Goal: Task Accomplishment & Management: Complete application form

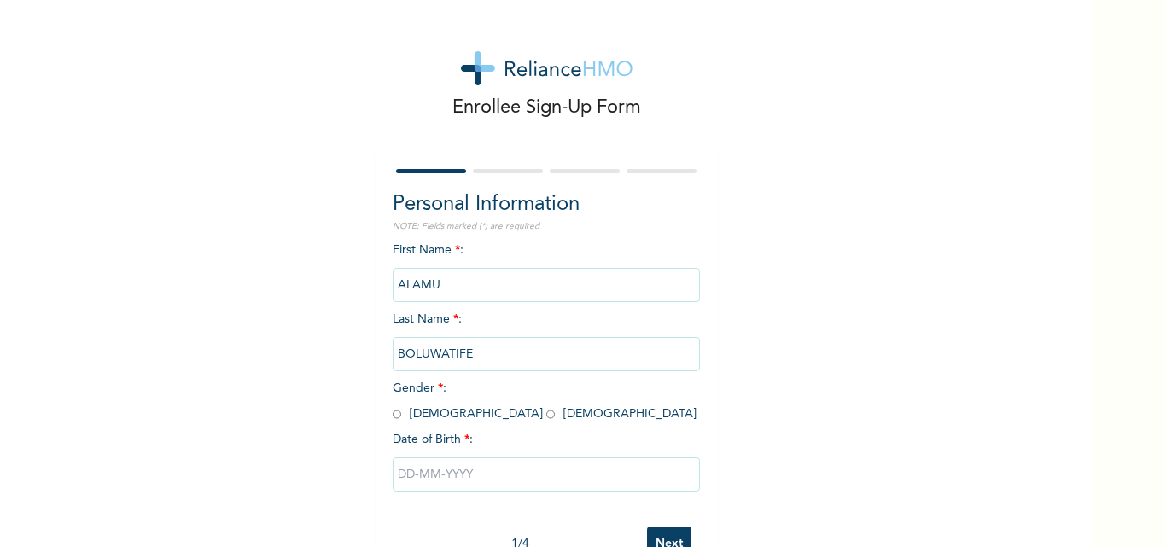
click at [546, 415] on input "radio" at bounding box center [550, 414] width 9 height 16
radio input "true"
click at [642, 482] on input "text" at bounding box center [546, 474] width 307 height 34
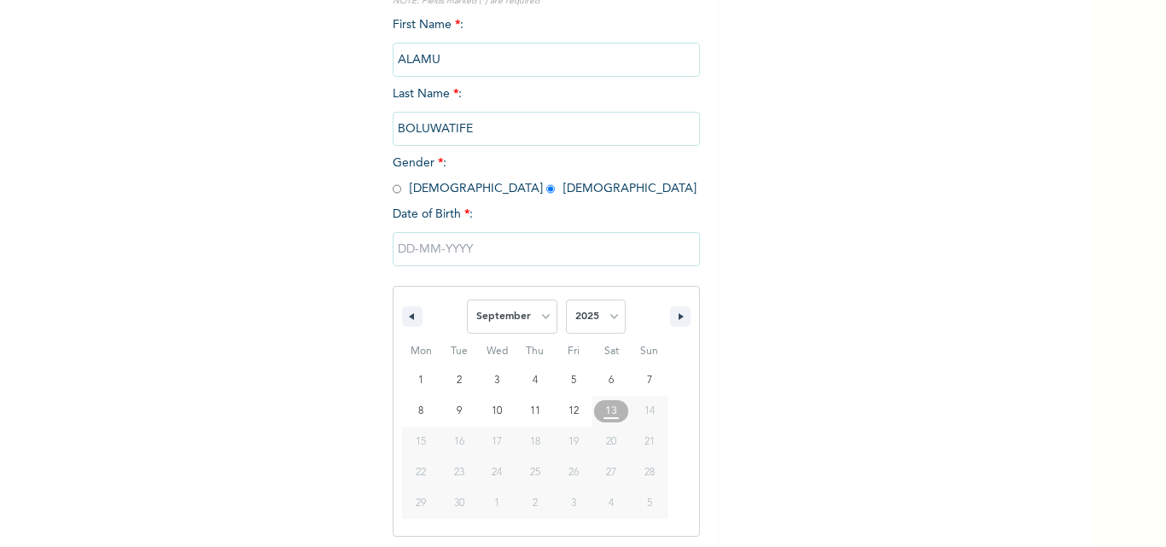
scroll to position [229, 0]
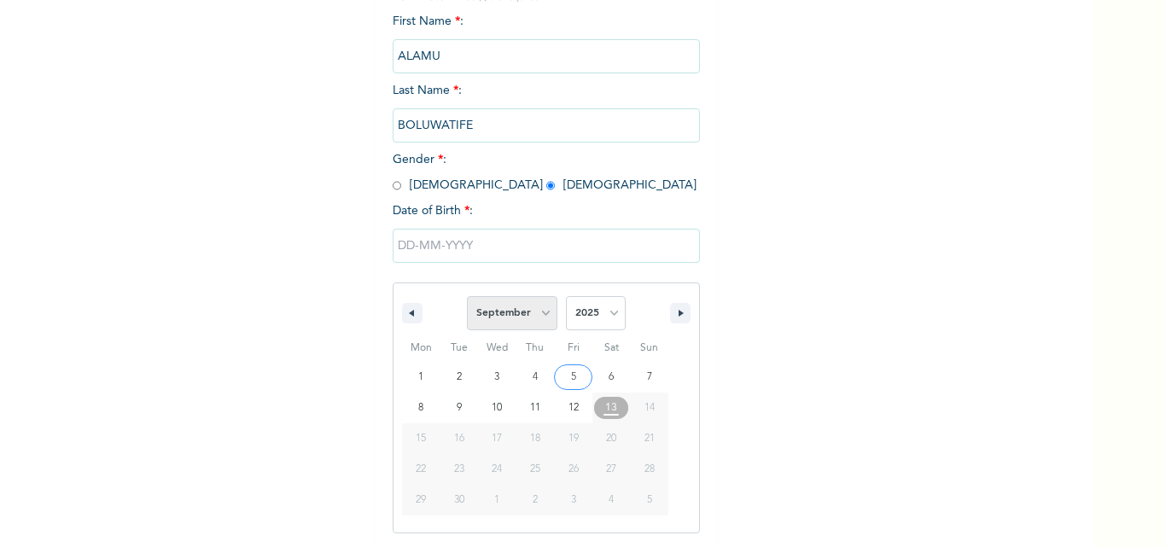
click at [543, 307] on select "January February March April May June July August September October November De…" at bounding box center [512, 313] width 90 height 34
select select "5"
click at [467, 297] on select "January February March April May June July August September October November De…" at bounding box center [512, 313] width 90 height 34
click at [607, 306] on select "2025 2024 2023 2022 2021 2020 2019 2018 2017 2016 2015 2014 2013 2012 2011 2010…" at bounding box center [596, 313] width 60 height 34
select select "2000"
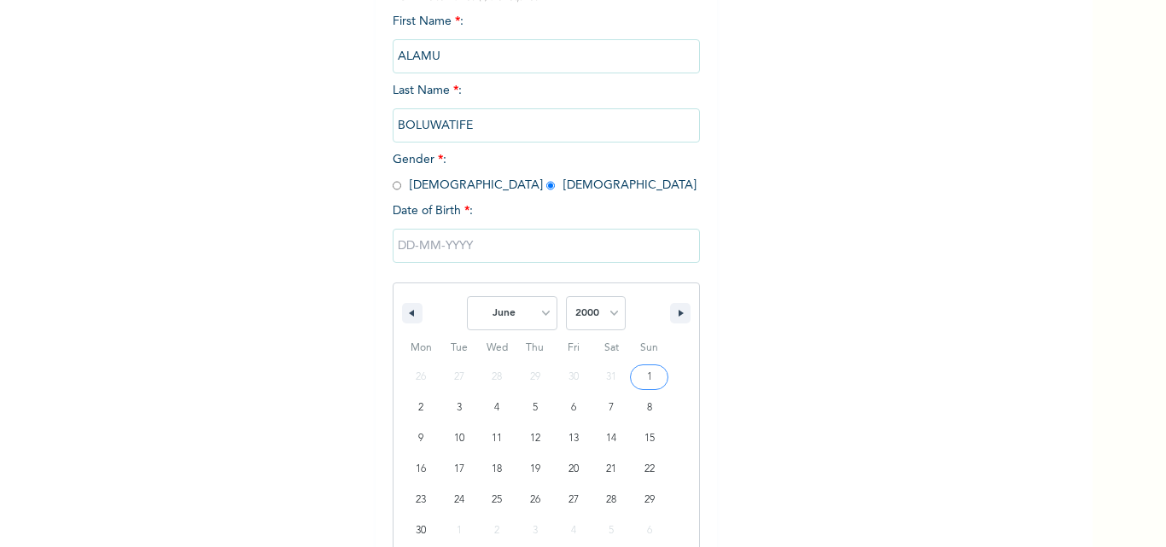
click at [566, 297] on select "2025 2024 2023 2022 2021 2020 2019 2018 2017 2016 2015 2014 2013 2012 2011 2010…" at bounding box center [596, 313] width 60 height 34
type input "[DATE]"
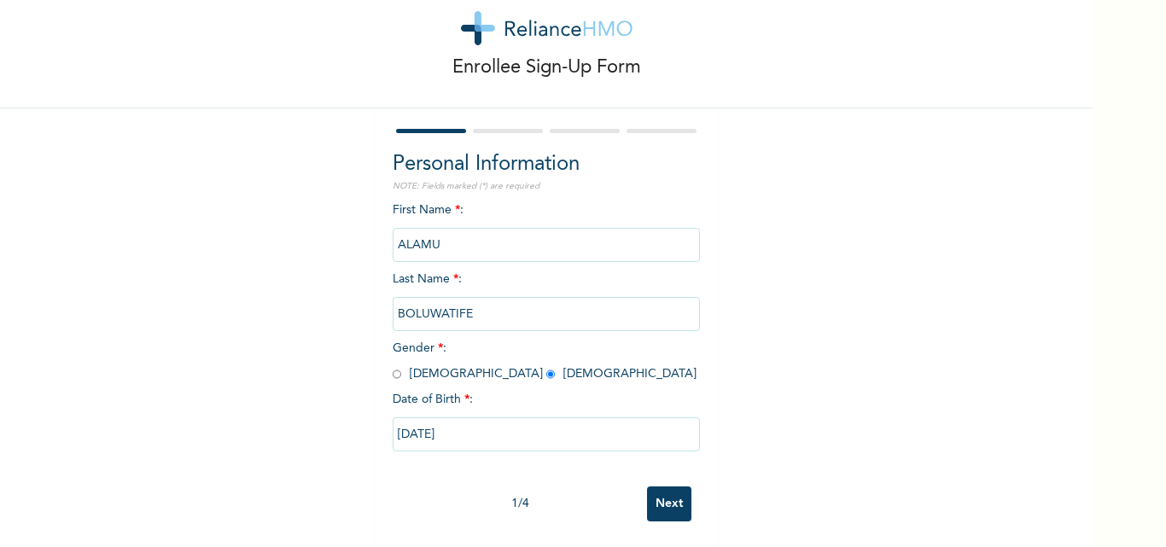
scroll to position [53, 0]
click at [668, 489] on input "Next" at bounding box center [669, 503] width 44 height 35
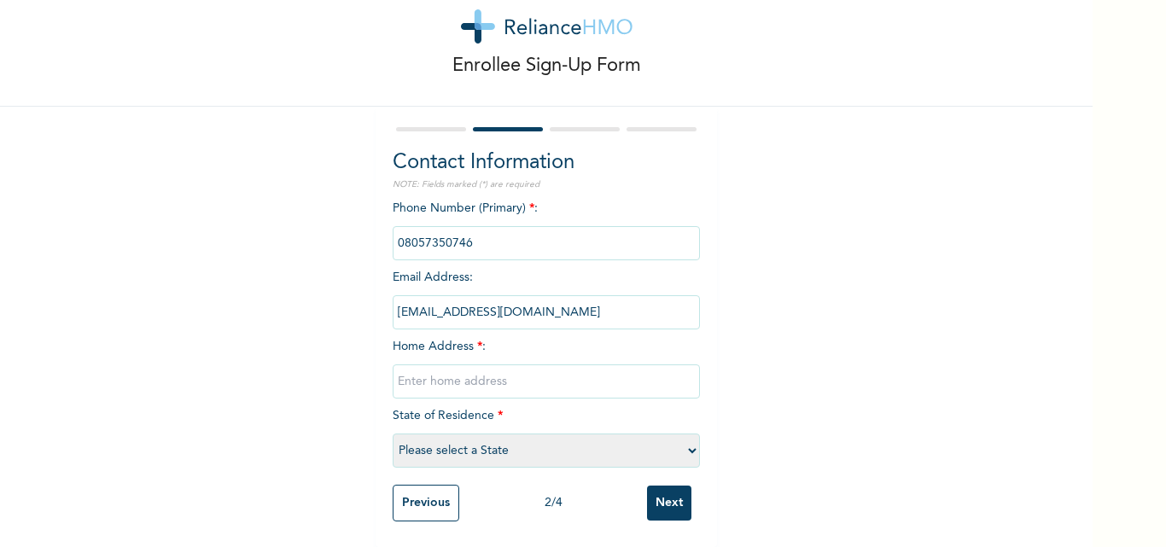
click at [456, 376] on input "text" at bounding box center [546, 381] width 307 height 34
click at [869, 284] on div "Enrollee Sign-Up Form Contact Information NOTE: Fields marked (*) are required …" at bounding box center [546, 252] width 1092 height 589
click at [553, 369] on input "text" at bounding box center [546, 381] width 307 height 34
type input "Small London, Deeper life bus stop, [GEOGRAPHIC_DATA], [GEOGRAPHIC_DATA]."
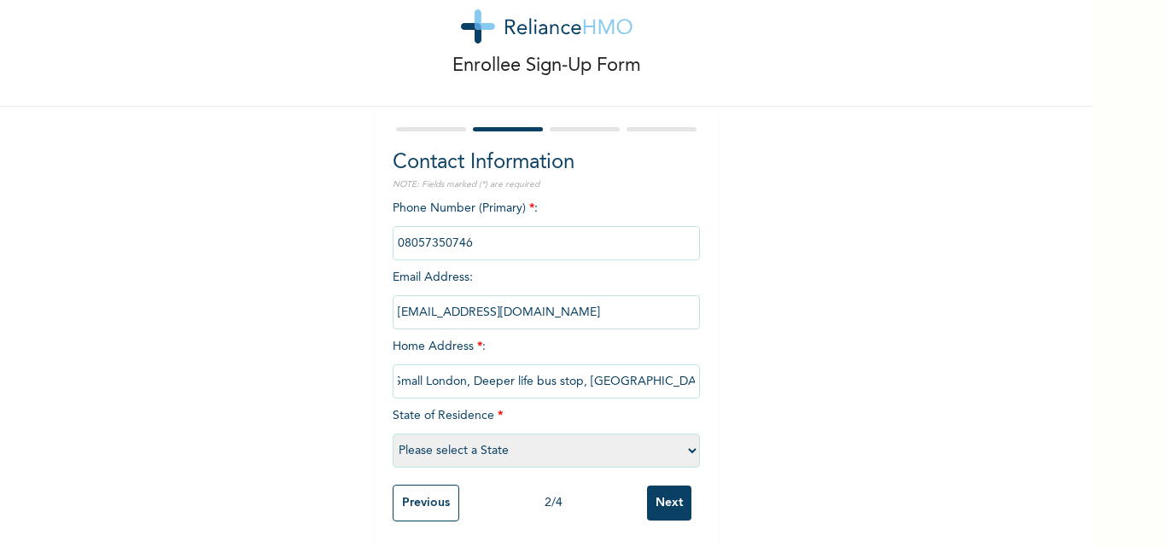
scroll to position [0, 0]
click at [686, 440] on select "Please select a State [PERSON_NAME] (FCT) [PERSON_NAME] Ibom [GEOGRAPHIC_DATA] …" at bounding box center [546, 451] width 307 height 34
select select "28"
click at [393, 434] on select "Please select a State [PERSON_NAME] (FCT) [PERSON_NAME] Ibom [GEOGRAPHIC_DATA] …" at bounding box center [546, 451] width 307 height 34
click at [464, 371] on input "Small London, Deeper life bus stop, [GEOGRAPHIC_DATA], [GEOGRAPHIC_DATA]." at bounding box center [546, 381] width 307 height 34
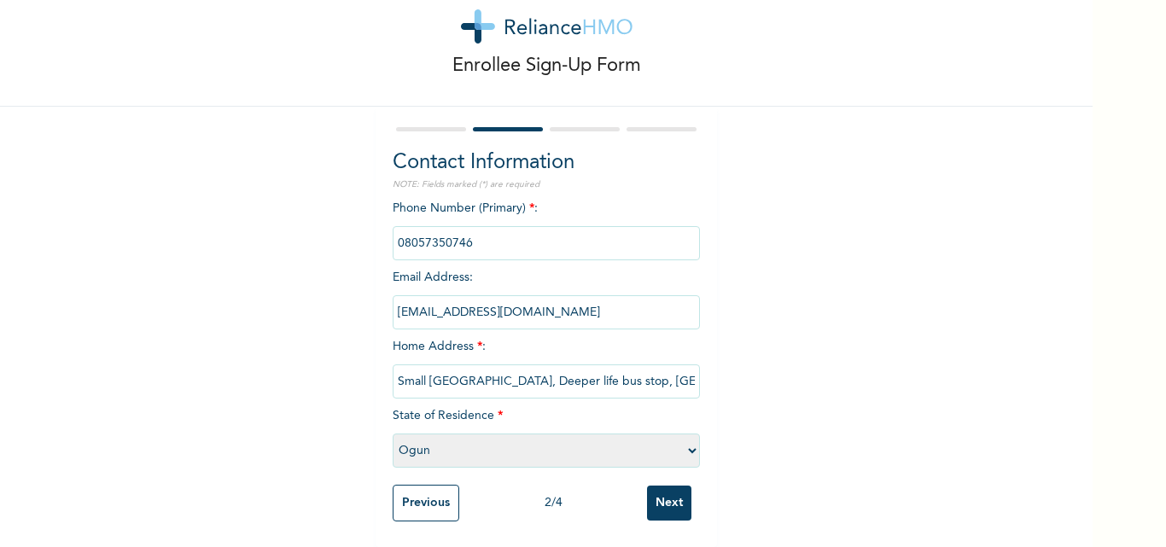
type input "Small [GEOGRAPHIC_DATA], Deeper life bus stop, [GEOGRAPHIC_DATA], [GEOGRAPHIC_D…"
click at [666, 490] on input "Next" at bounding box center [669, 503] width 44 height 35
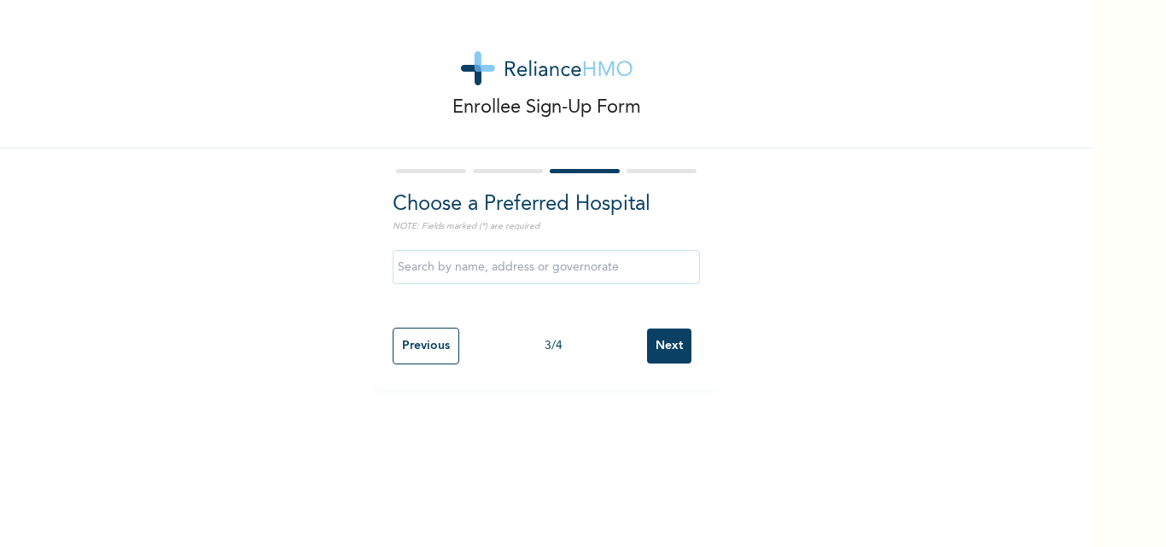
click at [575, 266] on input "text" at bounding box center [546, 267] width 307 height 34
click at [776, 312] on div "Enrollee Sign-Up Form Choose a Preferred Hospital NOTE: Fields marked (*) are r…" at bounding box center [546, 195] width 1092 height 390
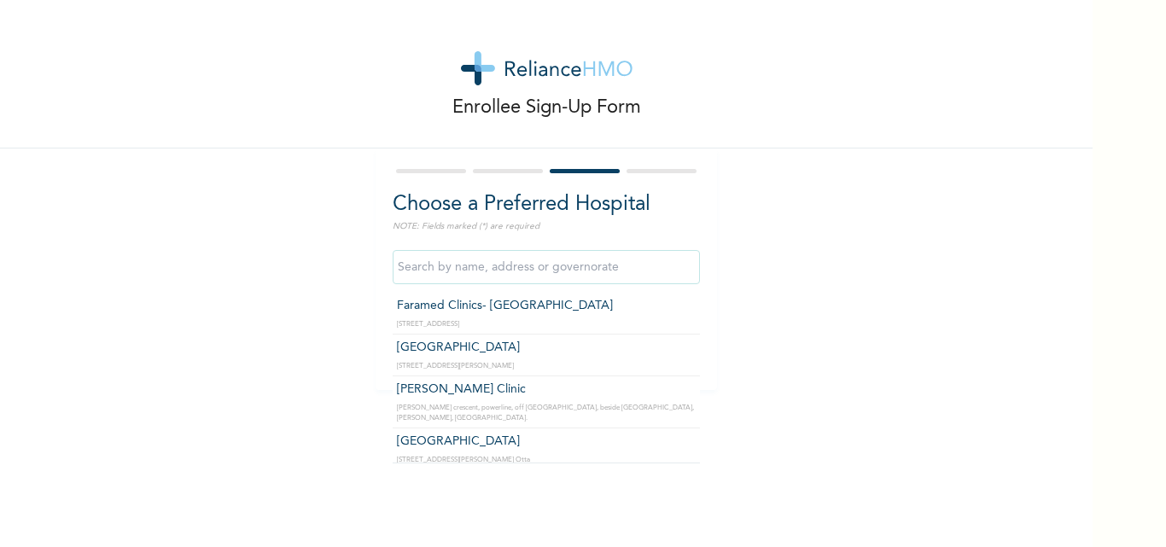
click at [579, 261] on input "text" at bounding box center [546, 267] width 307 height 34
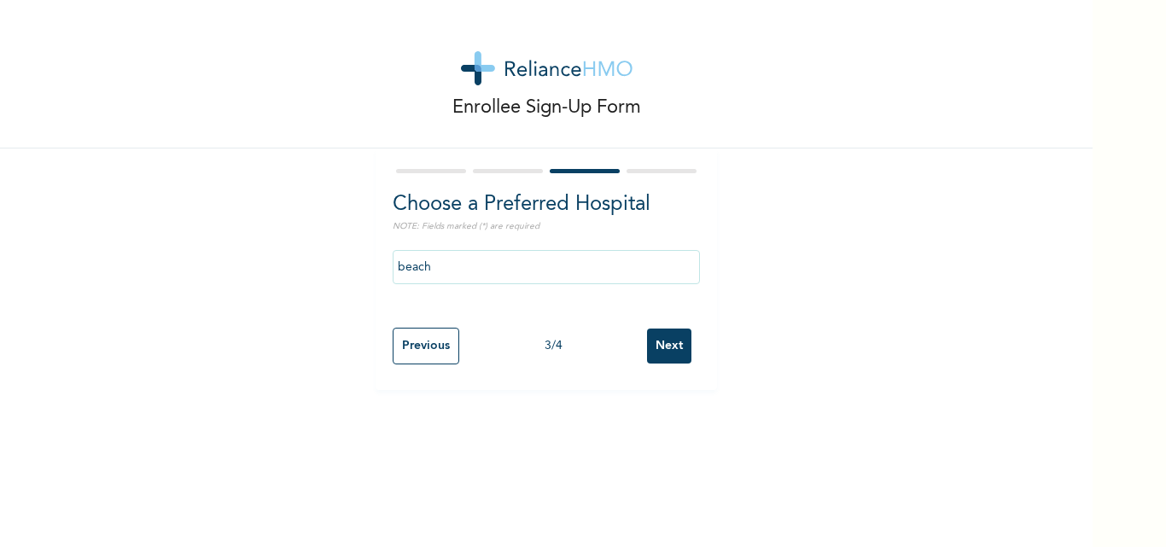
click at [684, 454] on div "Enrollee Sign-Up Form Choose a Preferred Hospital NOTE: Fields marked (*) are r…" at bounding box center [546, 273] width 1092 height 547
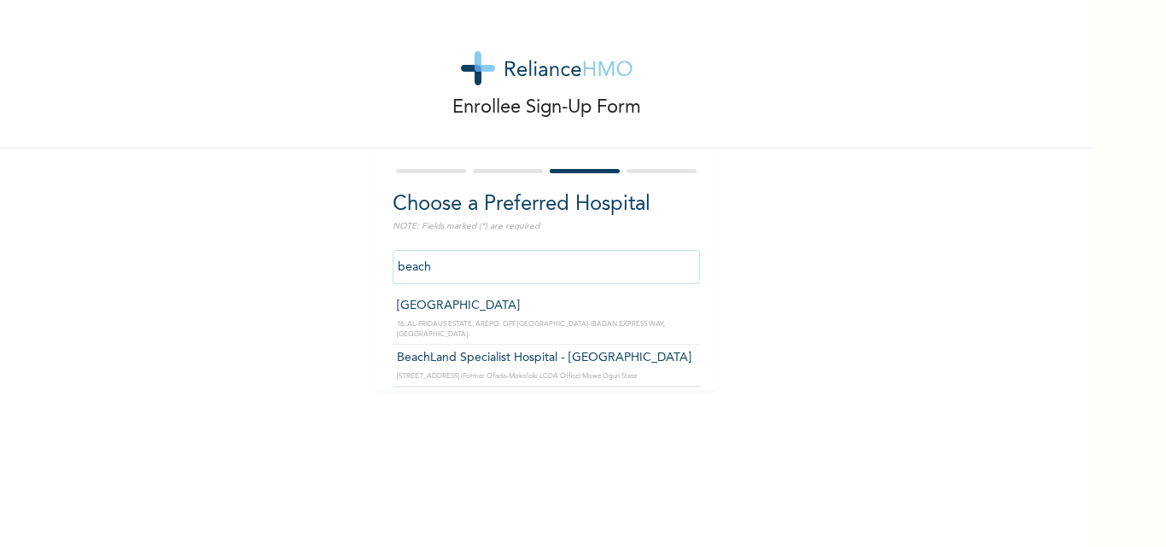
click at [480, 263] on input "beach" at bounding box center [546, 267] width 307 height 34
type input "BeachLand Specialist Hospital - [GEOGRAPHIC_DATA]"
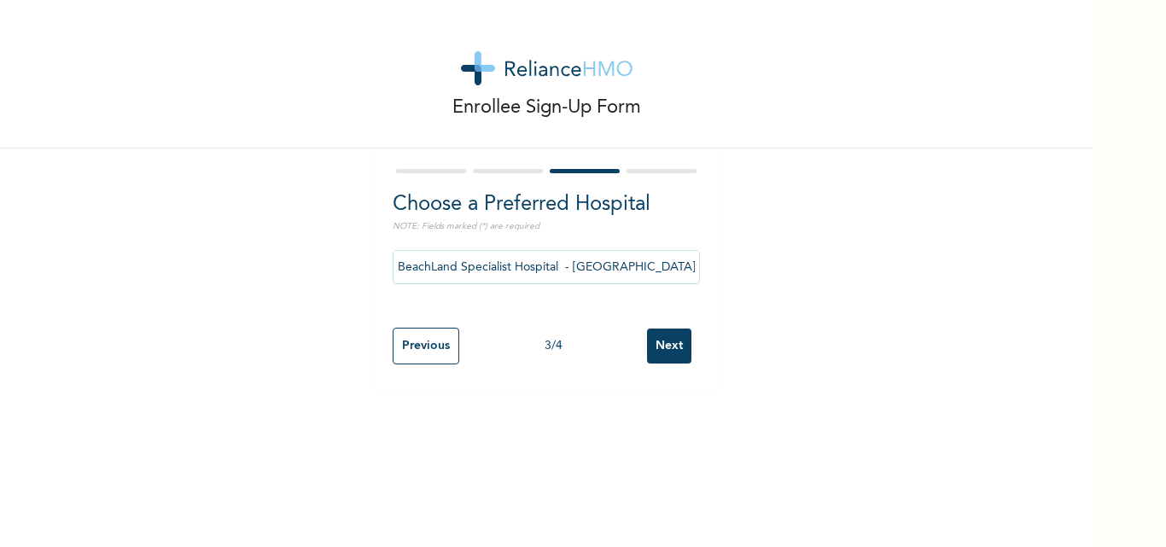
click at [667, 335] on input "Next" at bounding box center [669, 346] width 44 height 35
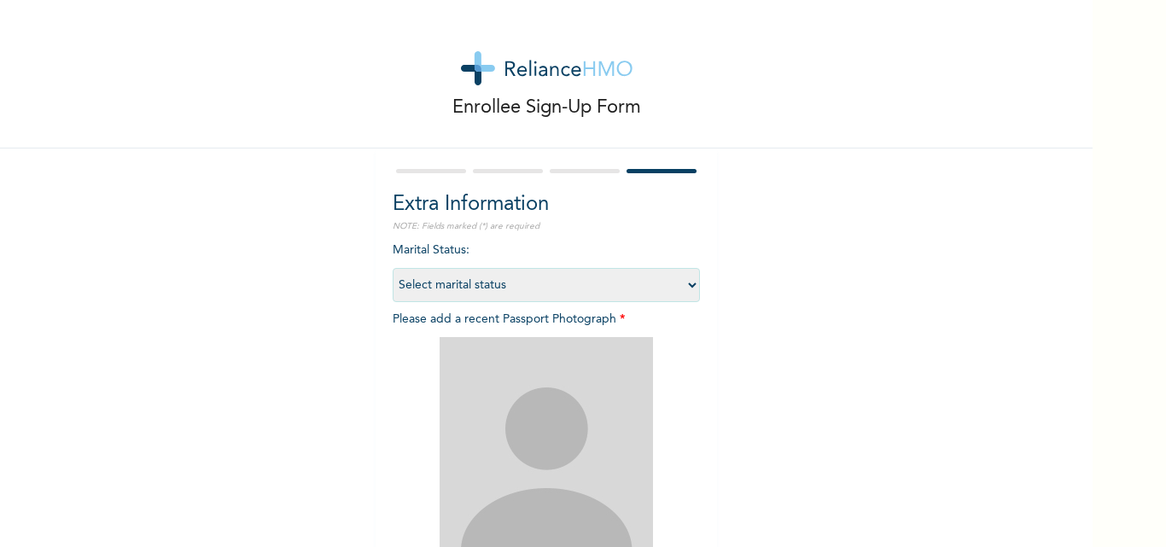
click at [596, 283] on select "Select marital status [DEMOGRAPHIC_DATA] Married [DEMOGRAPHIC_DATA] Widow/[DEMO…" at bounding box center [546, 285] width 307 height 34
select select "1"
click at [393, 268] on select "Select marital status [DEMOGRAPHIC_DATA] Married [DEMOGRAPHIC_DATA] Widow/[DEMO…" at bounding box center [546, 285] width 307 height 34
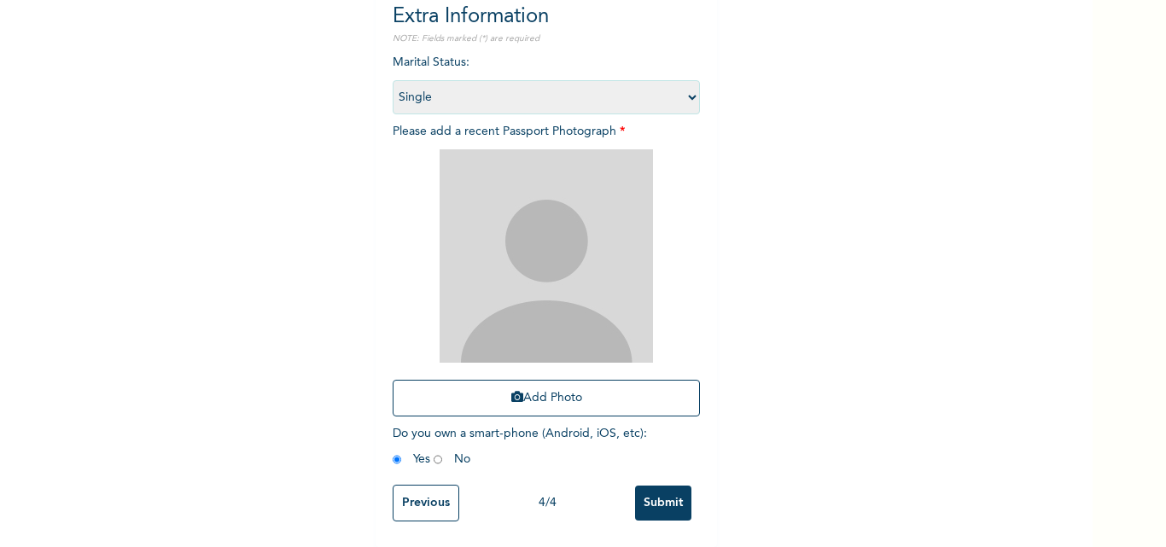
scroll to position [201, 0]
